Goal: Navigation & Orientation: Go to known website

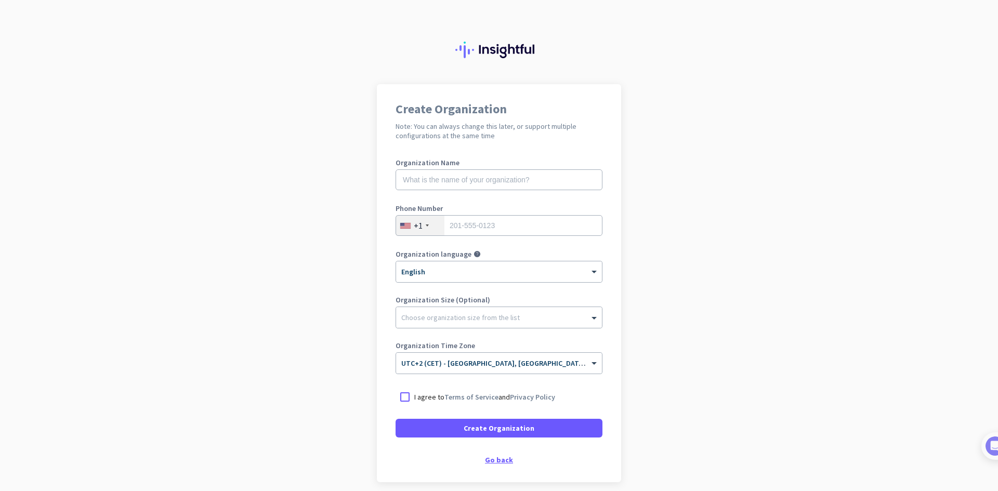
click at [489, 461] on div "Go back" at bounding box center [498, 459] width 207 height 7
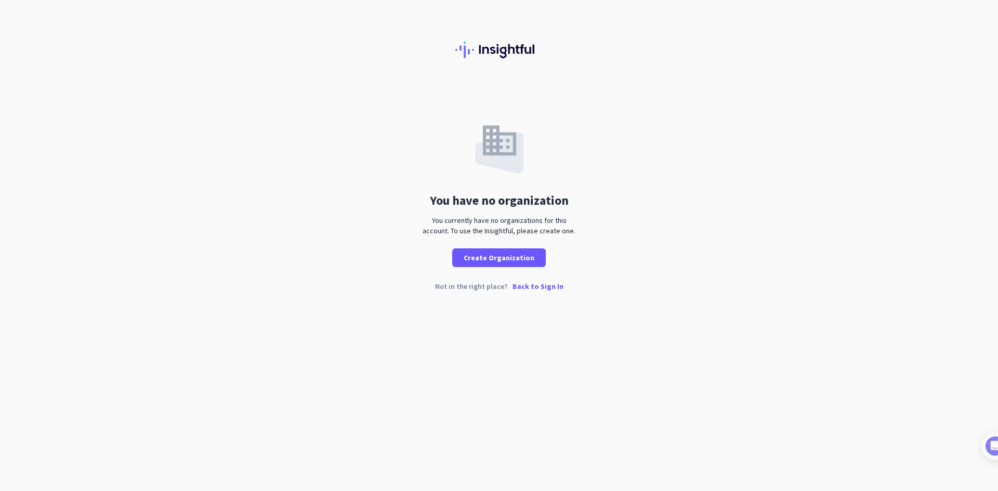
click at [540, 283] on p "Back to Sign In" at bounding box center [537, 286] width 51 height 7
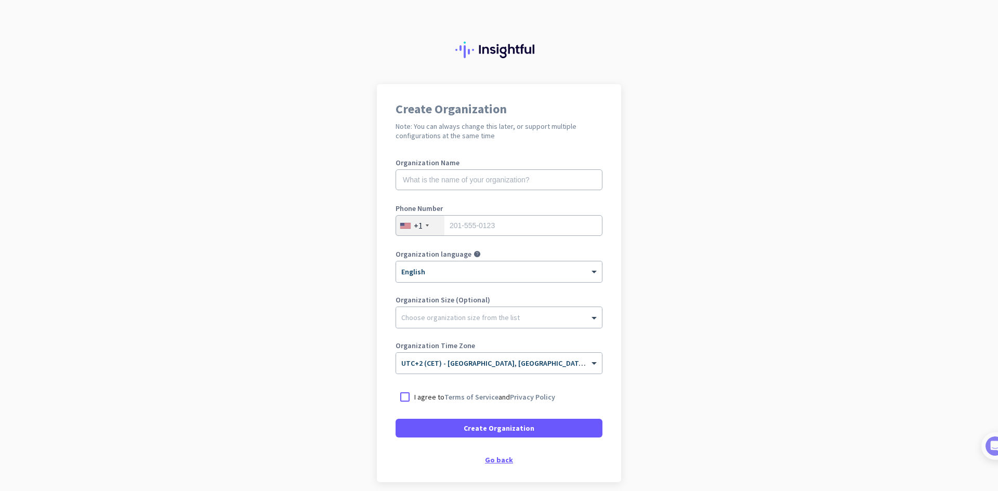
click at [503, 460] on div "Go back" at bounding box center [498, 459] width 207 height 7
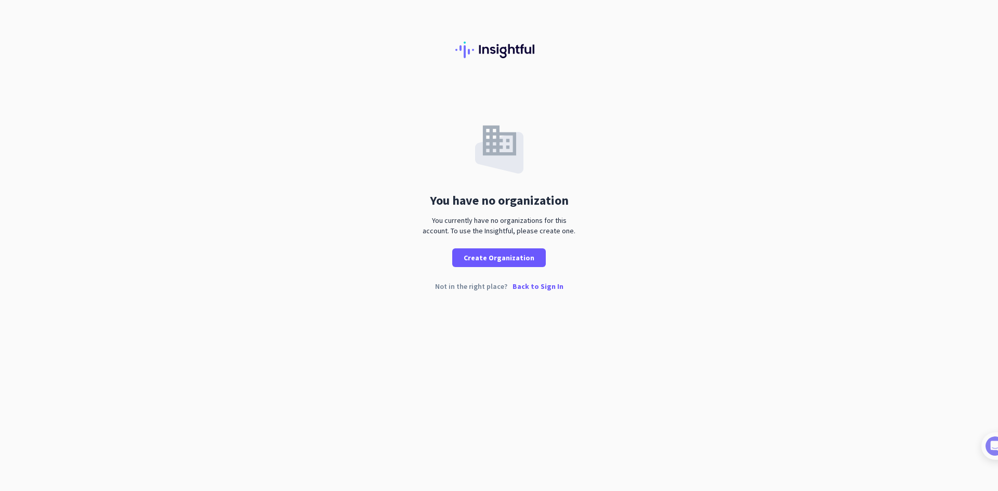
click at [527, 290] on p "Back to Sign In" at bounding box center [537, 286] width 51 height 7
